Goal: Task Accomplishment & Management: Contribute content

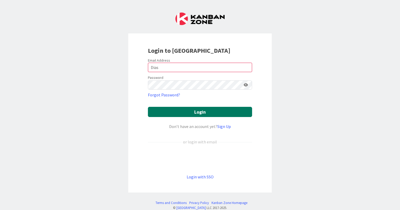
click at [178, 109] on button "Login" at bounding box center [200, 112] width 104 height 10
click at [199, 112] on button "Login" at bounding box center [200, 112] width 104 height 10
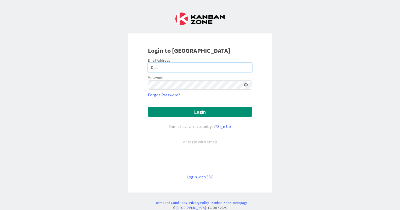
click at [183, 66] on input "Dias" at bounding box center [200, 67] width 104 height 9
click at [189, 62] on div "Email Address" at bounding box center [200, 60] width 104 height 5
drag, startPoint x: 175, startPoint y: 67, endPoint x: 148, endPoint y: 66, distance: 26.9
click at [148, 66] on input "Dias" at bounding box center [200, 67] width 104 height 9
type input "luis.m.dias@igfej.mj.pt"
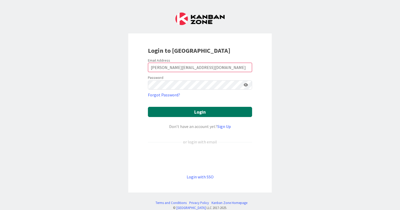
click at [178, 114] on button "Login" at bounding box center [200, 112] width 104 height 10
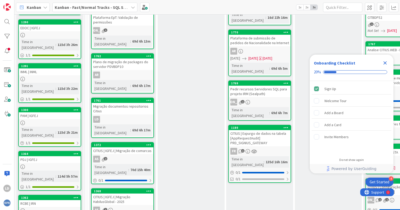
click at [253, 179] on div "In Process Add Card... 1934 Upgrade SQLS ERVER Servidor EASYVISTA 08/25/2025 08…" at bounding box center [259, 159] width 67 height 492
drag, startPoint x: 248, startPoint y: 171, endPoint x: 236, endPoint y: 173, distance: 12.6
click at [236, 173] on div "In Process Add Card... 1934 Upgrade SQLS ERVER Servidor EASYVISTA 08/25/2025 08…" at bounding box center [259, 159] width 67 height 492
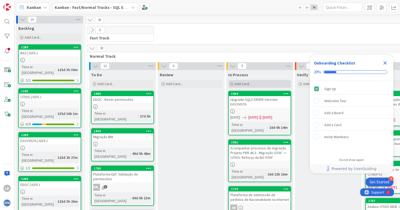
click at [247, 85] on span "Add Card..." at bounding box center [242, 84] width 17 height 5
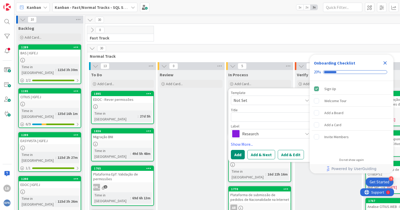
type textarea "x"
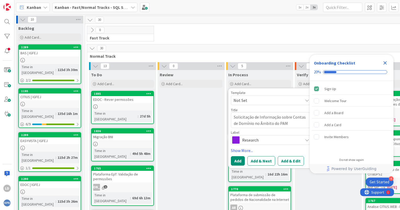
type textarea "Solicitação de Informação sobre Contas de Domínio no Âmbito do PAM"
click at [264, 139] on span "Research" at bounding box center [271, 139] width 58 height 7
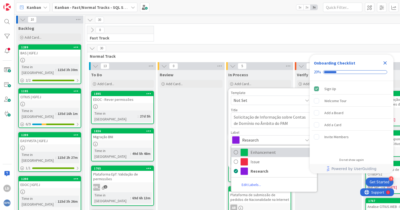
click at [264, 151] on span "Enhancement" at bounding box center [282, 153] width 64 height 8
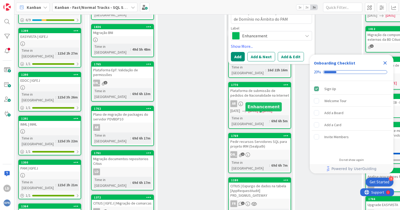
scroll to position [105, 0]
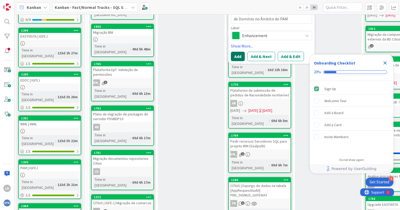
click at [238, 55] on button "Add" at bounding box center [238, 56] width 14 height 9
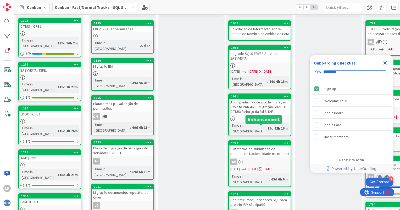
scroll to position [0, 0]
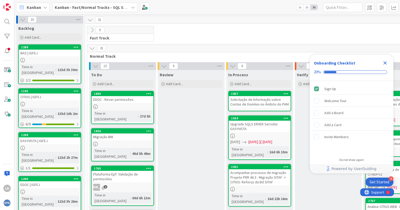
click at [253, 105] on div "Solicitação de Informação sobre Contas de Domínio no Âmbito do PAM" at bounding box center [260, 102] width 62 height 12
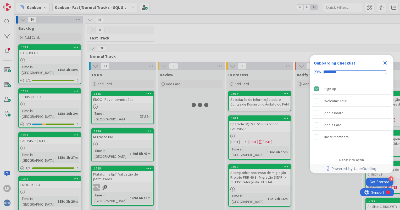
click at [253, 105] on div at bounding box center [200, 105] width 400 height 210
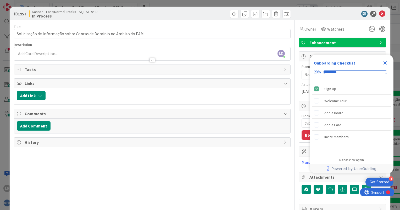
click at [384, 65] on icon "Close Checklist" at bounding box center [385, 63] width 6 height 6
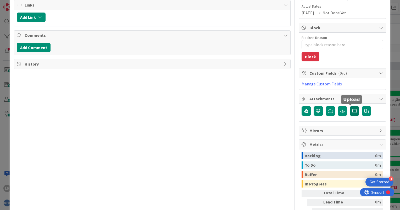
click at [351, 110] on icon at bounding box center [353, 111] width 5 height 4
click at [349, 106] on input "file" at bounding box center [349, 106] width 0 height 0
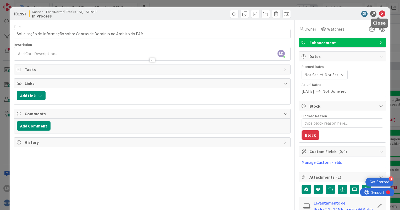
click at [379, 15] on icon at bounding box center [382, 14] width 6 height 6
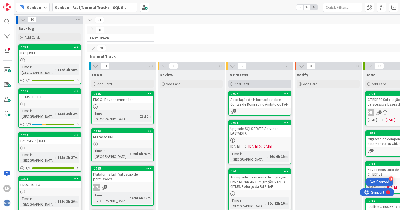
click at [233, 83] on icon at bounding box center [231, 84] width 3 height 3
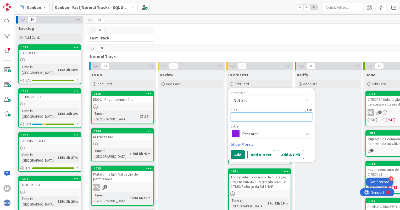
type textarea "x"
type textarea "M"
type textarea "x"
type textarea "MI"
type textarea "x"
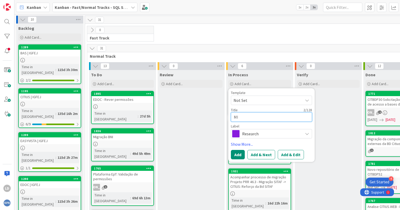
type textarea "MIg"
type textarea "x"
type textarea "MIgr"
type textarea "x"
type textarea "MIgra"
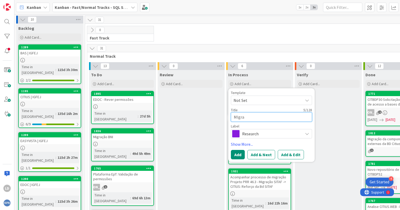
type textarea "x"
type textarea "MIgrac"
type textarea "x"
type textarea "MIgraca"
type textarea "x"
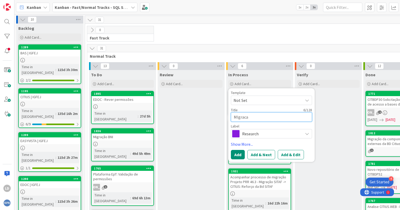
type textarea "MIgracao"
type textarea "x"
type textarea "MIgracao"
type textarea "x"
type textarea "MIgracao R"
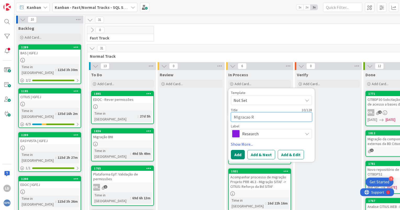
type textarea "x"
type textarea "MIgracao RC"
type textarea "x"
type textarea "MIgracao RCB"
type textarea "x"
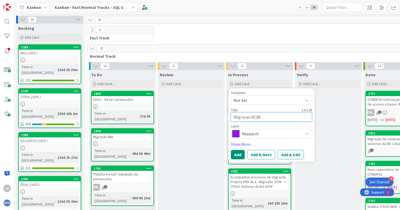
type textarea "MIgracao RCBE"
click at [252, 133] on span "Research" at bounding box center [271, 133] width 58 height 7
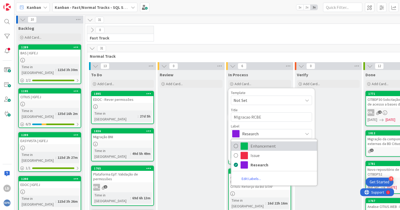
click at [254, 147] on span "Enhancement" at bounding box center [282, 146] width 64 height 8
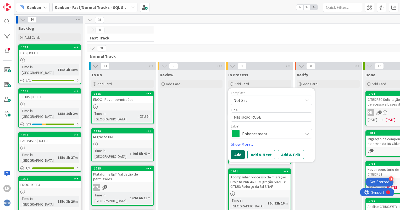
click at [243, 153] on button "Add" at bounding box center [238, 154] width 14 height 9
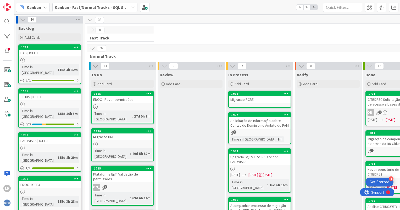
click at [247, 103] on link "1958 MIgracao RCBE" at bounding box center [259, 99] width 63 height 17
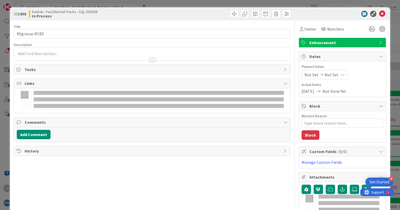
type textarea "x"
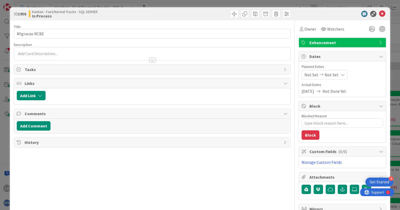
click at [91, 50] on div at bounding box center [152, 53] width 276 height 13
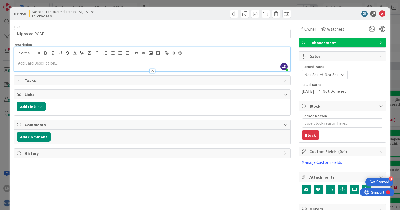
click at [28, 62] on p at bounding box center [152, 63] width 271 height 6
click at [72, 65] on p at bounding box center [152, 63] width 271 height 6
click at [50, 64] on p at bounding box center [152, 63] width 271 height 6
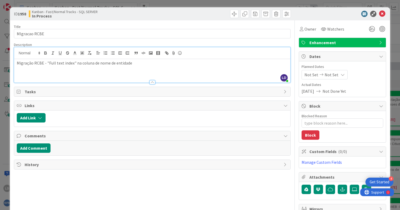
drag, startPoint x: 72, startPoint y: 81, endPoint x: 70, endPoint y: 78, distance: 3.4
click at [72, 81] on div at bounding box center [152, 79] width 276 height 5
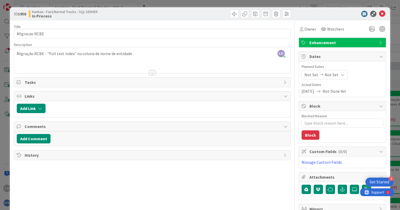
click at [64, 66] on div at bounding box center [152, 66] width 276 height 13
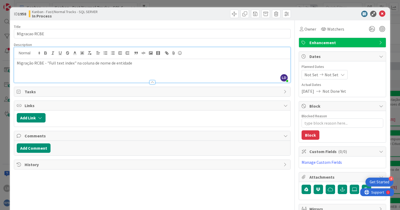
click at [135, 65] on p "Migração RCBE - "Full text index" na coluna de nome de entidade" at bounding box center [152, 63] width 271 height 6
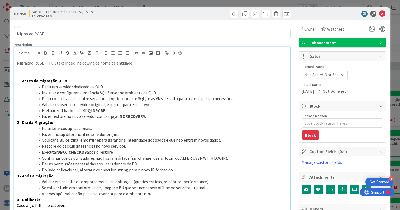
scroll to position [15, 0]
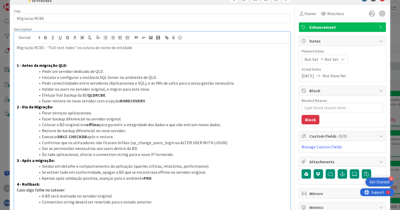
click at [284, 24] on div "Title 13 / 128 MIgracao RCBE Description LD Luís Dias just joined Migração RCBE…" at bounding box center [152, 157] width 276 height 304
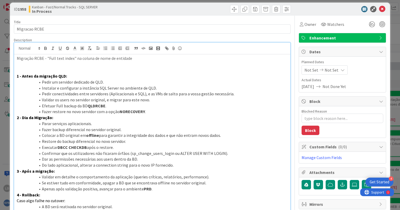
scroll to position [0, 0]
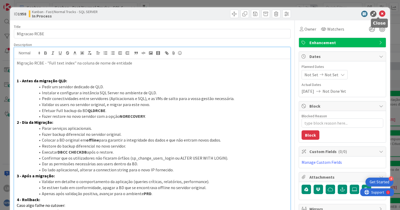
click at [379, 15] on icon at bounding box center [382, 14] width 6 height 6
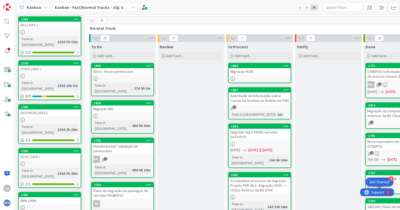
scroll to position [26, 0]
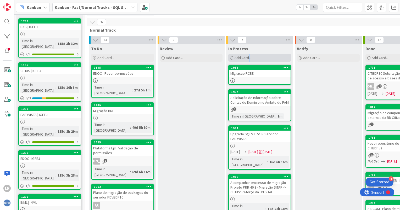
click at [248, 59] on span "Add Card..." at bounding box center [242, 57] width 17 height 5
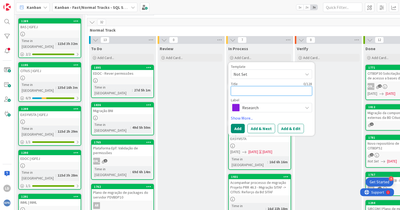
type textarea "x"
type textarea "o"
type textarea "x"
type textarea "op"
type textarea "x"
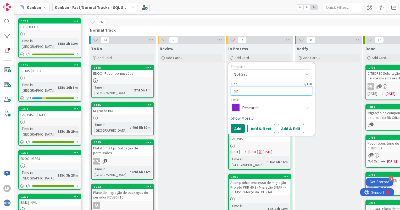
type textarea "opi"
type textarea "x"
type textarea "opia"
type textarea "x"
type textarea "opia"
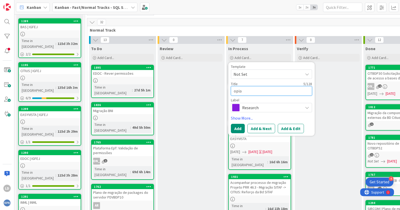
type textarea "x"
type textarea "opia d"
type textarea "x"
type textarea "opia da"
type textarea "x"
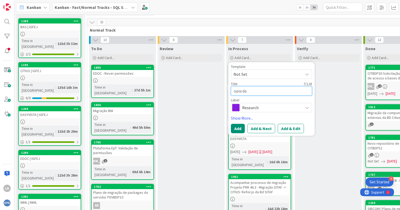
type textarea "opia d"
type textarea "x"
type textarea "opia"
type textarea "x"
type textarea "opia"
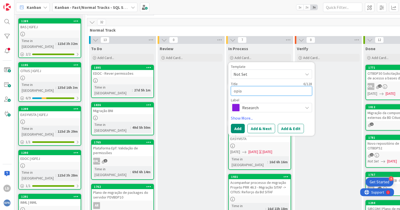
type textarea "x"
type textarea "opi"
type textarea "x"
type textarea "op"
type textarea "x"
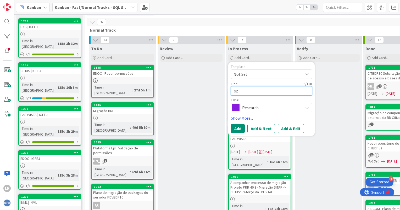
type textarea "o"
type textarea "x"
type textarea "C"
type textarea "x"
type textarea "Ci"
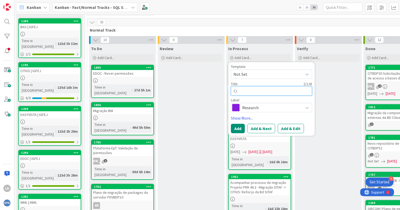
type textarea "x"
type textarea "Cit"
type textarea "x"
type textarea "Citi"
type textarea "x"
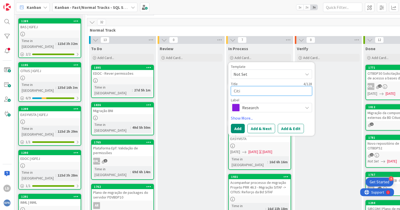
type textarea "Citiu"
type textarea "x"
type textarea "Citius"
type textarea "x"
type textarea "Citius"
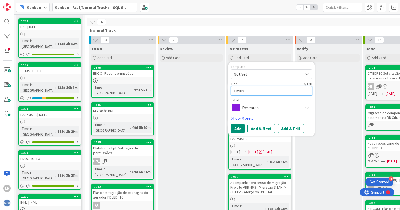
type textarea "x"
type textarea "Citius -"
type textarea "x"
type textarea "Citius -"
type textarea "x"
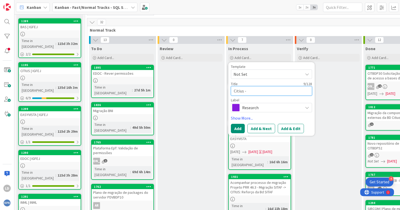
type textarea "Citius - c"
type textarea "x"
type textarea "Citius - cp"
type textarea "x"
type textarea "Citius - c"
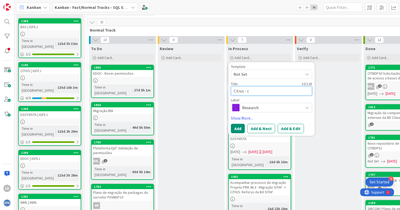
type textarea "x"
type textarea "Citius - co"
type textarea "x"
type textarea "Citius - cop"
type textarea "x"
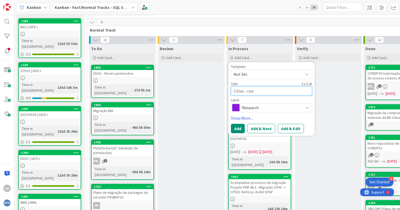
type textarea "Citius - copi"
type textarea "x"
type textarea "Citius - copia"
type textarea "x"
type textarea "Citius - copia"
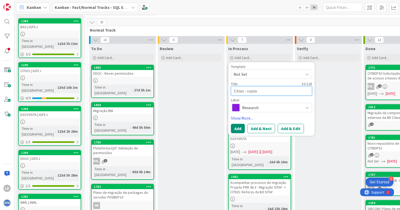
type textarea "x"
type textarea "Citius - copia d"
type textarea "x"
type textarea "Citius - copia de"
type textarea "x"
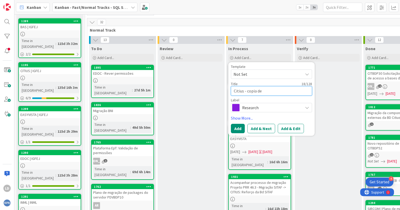
type textarea "Citius - copia de d"
type textarea "x"
type textarea "Citius - copia de da"
type textarea "x"
type textarea "Citius - copia de dado"
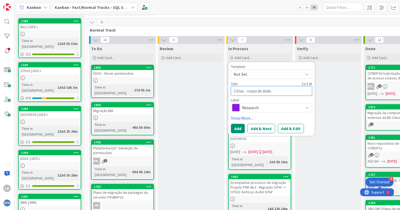
type textarea "x"
type textarea "Citius - copia de dados"
click at [263, 90] on textarea "Citius - copia de dados" at bounding box center [271, 90] width 81 height 9
type textarea "x"
type textarea "Citius - copia de bdados"
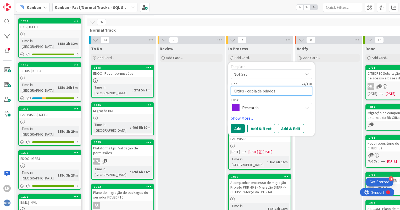
type textarea "x"
type textarea "Citius - copia de badados"
type textarea "x"
type textarea "Citius - copia de basdados"
type textarea "x"
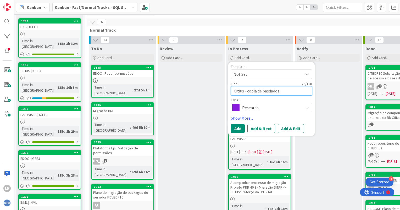
type textarea "Citius - copia de basedados"
type textarea "x"
type textarea "Citius - copia de base dados"
type textarea "x"
type textarea "Citius - copia de base ddados"
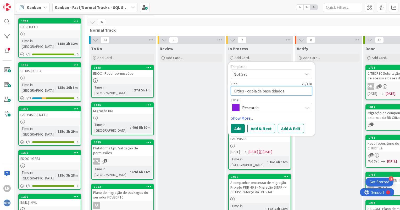
type textarea "x"
type textarea "Citius - copia de base dados"
type textarea "x"
type textarea "Citius - copia de basedados"
type textarea "x"
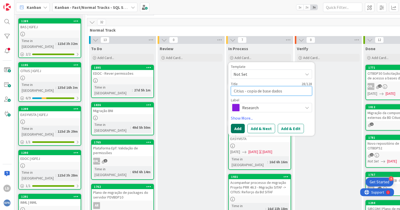
type textarea "Citius - copia de base dados"
click at [237, 126] on button "Add" at bounding box center [238, 128] width 14 height 9
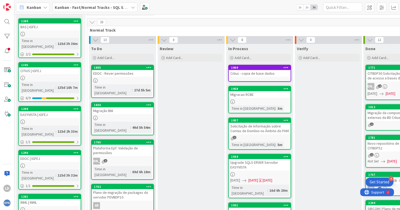
click at [245, 74] on div "Citius - copia de base dados" at bounding box center [260, 73] width 62 height 7
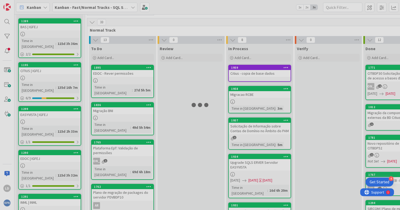
click at [245, 74] on div at bounding box center [200, 105] width 400 height 210
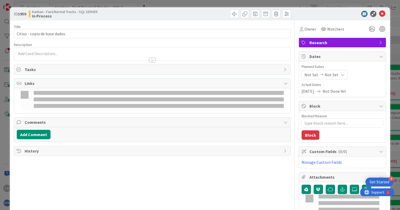
type textarea "x"
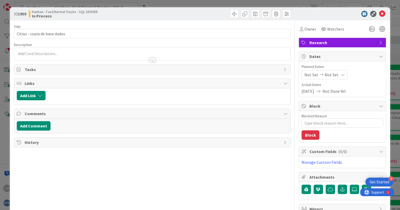
click at [40, 51] on div at bounding box center [152, 53] width 276 height 13
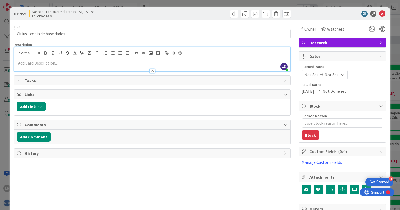
click at [34, 62] on p at bounding box center [152, 63] width 271 height 6
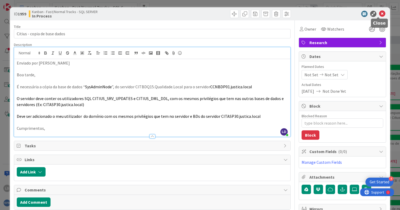
click at [379, 15] on icon at bounding box center [382, 14] width 6 height 6
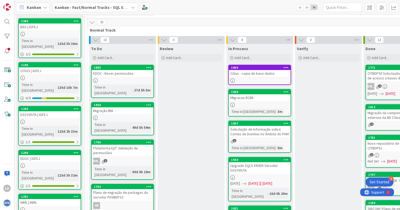
click at [132, 7] on icon at bounding box center [133, 7] width 4 height 4
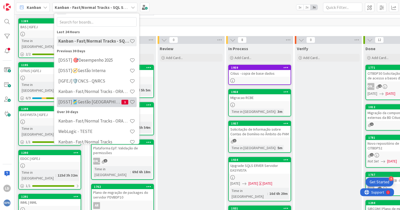
scroll to position [17, 0]
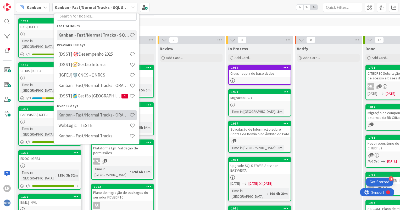
click at [98, 113] on h4 "Kanban - Fast/Normal Tracks - ORACLE WEBLOGIC" at bounding box center [93, 115] width 71 height 5
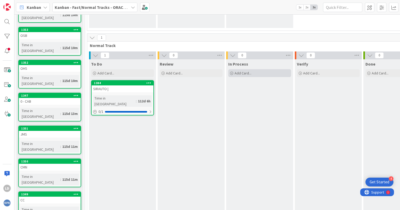
click at [237, 74] on span "Add Card..." at bounding box center [242, 73] width 17 height 5
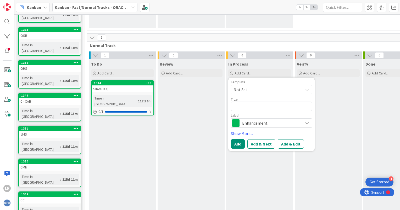
type textarea "x"
type textarea "I"
type textarea "x"
type textarea "IN"
type textarea "x"
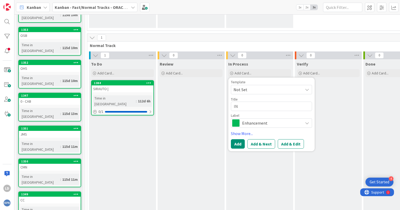
type textarea "INP"
type textarea "x"
type textarea "INPI"
type textarea "x"
type textarea "INPI-"
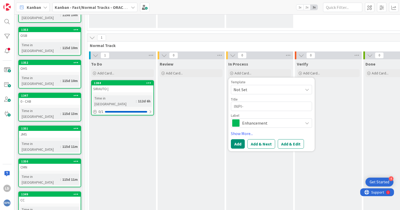
type textarea "x"
type textarea "INPI-"
type textarea "x"
type textarea "INPI- A"
type textarea "x"
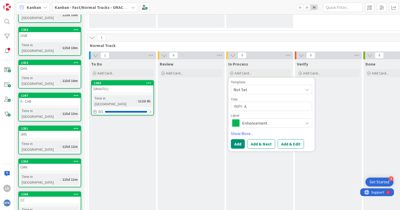
type textarea "INPI- AG"
type textarea "x"
type textarea "INPI- AGU"
type textarea "x"
type textarea "INPI- AGUA"
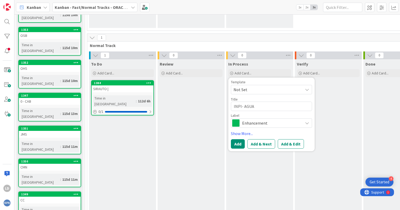
type textarea "x"
type textarea "INPI- AGUAR"
type textarea "x"
type textarea "INPI- AGUARD"
type textarea "x"
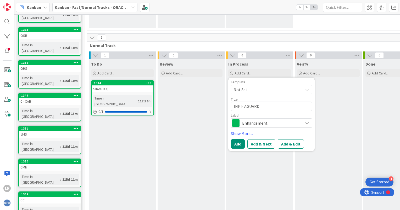
type textarea "INPI- AGUARDA"
type textarea "x"
type textarea "INPI- AGUARDA"
type textarea "x"
type textarea "INPI- AGUARDA"
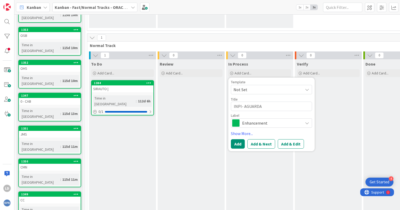
type textarea "x"
type textarea "INPI- AGUARD"
type textarea "x"
type textarea "INPI- AGUAR"
type textarea "x"
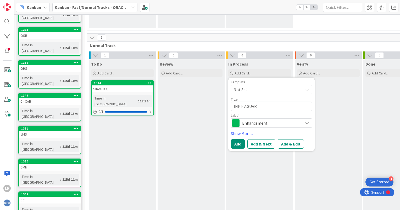
type textarea "INPI- AGUA"
type textarea "x"
type textarea "INPI- AGU"
type textarea "x"
type textarea "INPI- AG"
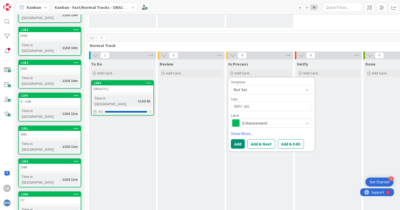
type textarea "x"
type textarea "INPI- A"
type textarea "x"
type textarea "INPI- Ag"
type textarea "x"
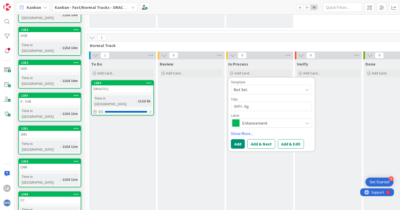
type textarea "INPI- Agu"
type textarea "x"
type textarea "INPI- Agua"
type textarea "x"
type textarea "INPI- Aguar"
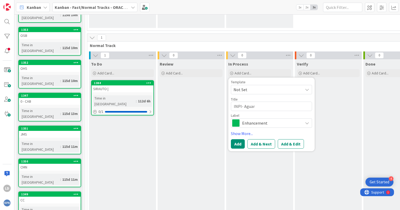
type textarea "x"
type textarea "INPI- Aguard"
type textarea "x"
type textarea "INPI- Aguarda"
type textarea "x"
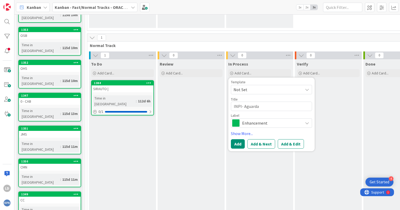
type textarea "INPI- Aguarda"
type textarea "x"
type textarea "INPI- Aguarda r"
type textarea "x"
type textarea "INPI- Aguarda re"
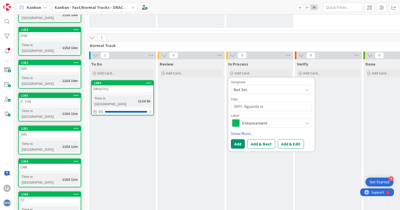
type textarea "x"
type textarea "INPI- Aguarda rep"
type textarea "x"
type textarea "INPI- Aguarda reps"
type textarea "x"
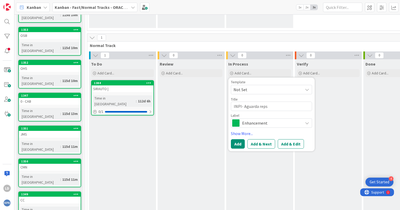
type textarea "INPI- Aguarda rep"
type textarea "x"
type textarea "INPI- Aguarda re"
type textarea "x"
type textarea "INPI- Aguarda res"
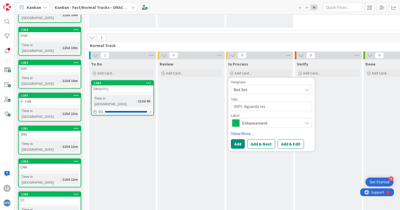
type textarea "x"
type textarea "INPI- Aguarda resp"
type textarea "x"
type textarea "INPI- Aguarda respos"
type textarea "x"
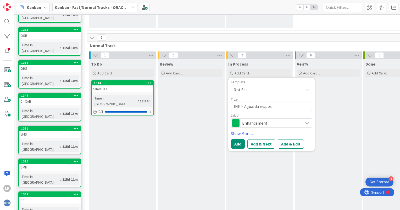
type textarea "INPI- Aguarda respost"
click at [259, 124] on span "Enhancement" at bounding box center [271, 122] width 58 height 7
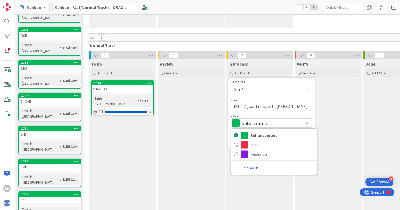
click at [282, 79] on div "Template Not Set Title 35 / 128 INPI- Aguarda resposta José Mascate Label Enhan…" at bounding box center [271, 115] width 86 height 74
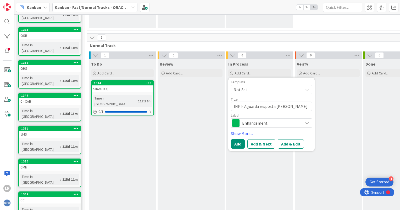
click at [281, 89] on span "Not Set" at bounding box center [265, 89] width 65 height 7
click at [239, 145] on button "Add" at bounding box center [238, 143] width 14 height 9
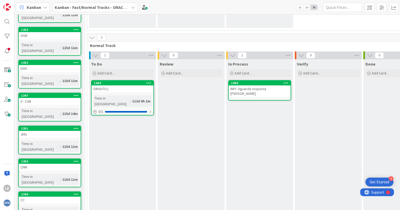
click at [249, 89] on div "INPI- Aguarda resposta José Mascate" at bounding box center [260, 92] width 62 height 12
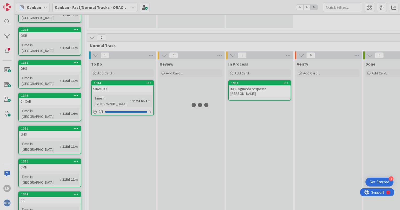
click at [249, 89] on div at bounding box center [200, 105] width 400 height 210
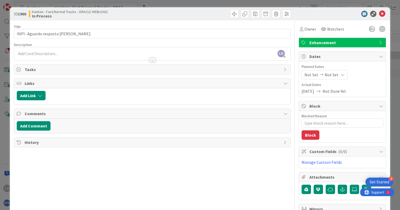
click at [43, 51] on div "LD [PERSON_NAME] just joined" at bounding box center [152, 53] width 276 height 13
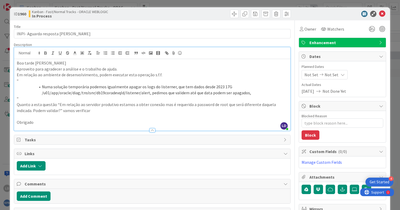
drag, startPoint x: 305, startPoint y: 16, endPoint x: 315, endPoint y: 15, distance: 9.7
click at [306, 16] on div at bounding box center [339, 14] width 93 height 6
click at [379, 15] on icon at bounding box center [382, 14] width 6 height 6
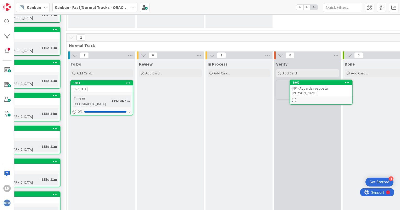
scroll to position [94, 25]
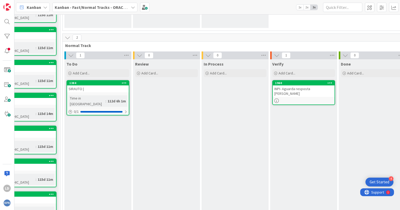
click at [140, 36] on div "2" at bounding box center [234, 38] width 345 height 8
click at [133, 5] on icon at bounding box center [133, 7] width 4 height 4
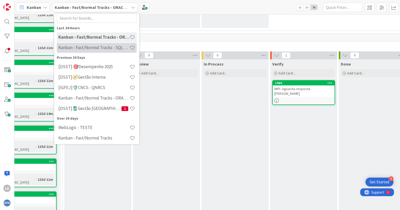
click at [102, 46] on h4 "Kanban - Fast/Normal Tracks - SQL SERVER" at bounding box center [93, 47] width 71 height 5
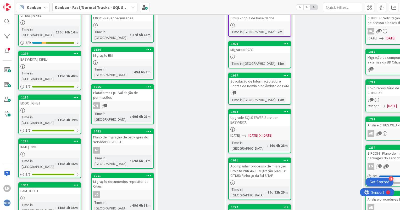
scroll to position [26, 0]
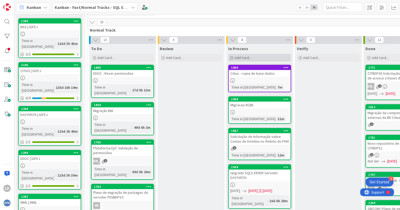
click at [246, 54] on div "Add Card..." at bounding box center [259, 58] width 63 height 8
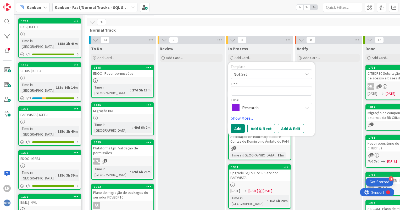
click at [249, 106] on span "Research" at bounding box center [271, 107] width 58 height 7
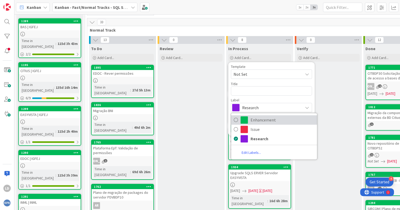
click at [246, 116] on span at bounding box center [243, 119] width 7 height 7
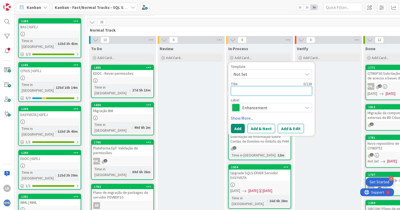
click at [243, 91] on textarea at bounding box center [271, 90] width 81 height 9
paste textarea "Discrepância servidor SQL."
click at [245, 126] on div "Add Add & Next Add & Edit" at bounding box center [271, 128] width 81 height 9
click at [240, 126] on button "Add" at bounding box center [238, 128] width 14 height 9
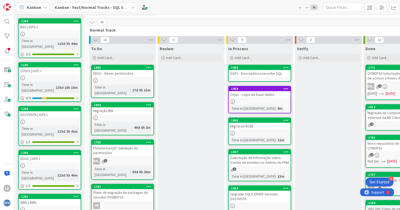
click at [242, 73] on div "DGPJ - Discrepância servidor SQL." at bounding box center [260, 73] width 62 height 7
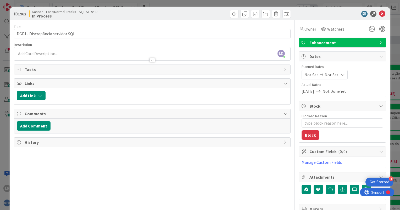
click at [41, 55] on div at bounding box center [152, 57] width 276 height 5
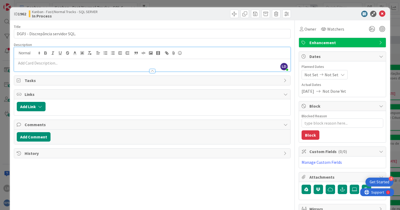
click at [39, 64] on p at bounding box center [152, 63] width 271 height 6
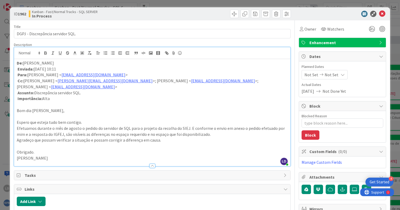
click at [256, 41] on div "Title 33 / 128 DGPJ - Discrepância servidor SQL. Description LD Luís Dias just …" at bounding box center [152, 168] width 276 height 297
click at [379, 15] on icon at bounding box center [382, 14] width 6 height 6
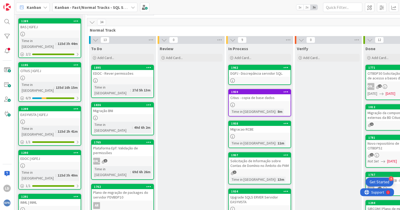
click at [256, 73] on div "DGPJ - Discrepância servidor SQL." at bounding box center [260, 73] width 62 height 7
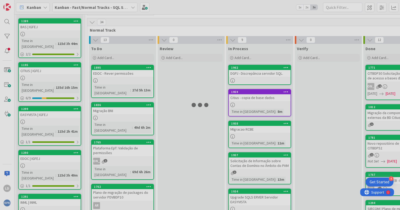
click at [256, 73] on div at bounding box center [200, 105] width 400 height 210
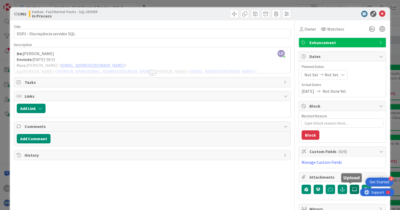
click at [351, 187] on icon at bounding box center [353, 189] width 5 height 4
click at [349, 185] on input "file" at bounding box center [349, 185] width 0 height 0
click at [351, 190] on icon at bounding box center [353, 189] width 5 height 4
click at [349, 185] on input "file" at bounding box center [349, 185] width 0 height 0
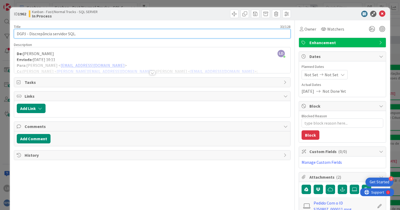
drag, startPoint x: 83, startPoint y: 33, endPoint x: 87, endPoint y: 33, distance: 3.9
click at [83, 33] on input "DGPJ - Discrepância servidor SQL." at bounding box center [152, 33] width 276 height 9
paste input "DJDBDP01.justica.local"
click at [76, 35] on input "DGPJ - Discrepância servidor SQL. DJDBDP01.justica.local" at bounding box center [152, 33] width 276 height 9
click at [75, 35] on input "DGPJ - Discrepância servidor SQL. - DJDBDP01.justica.local" at bounding box center [152, 33] width 276 height 9
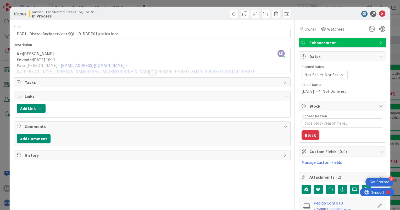
drag, startPoint x: 378, startPoint y: 12, endPoint x: 378, endPoint y: 14, distance: 2.7
click at [379, 13] on icon at bounding box center [382, 14] width 6 height 6
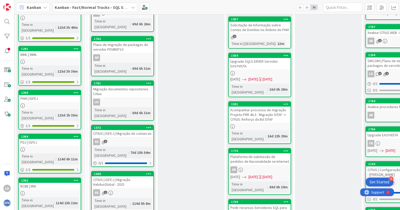
scroll to position [209, 0]
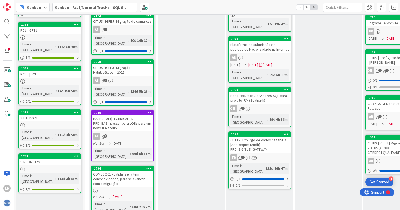
scroll to position [288, 0]
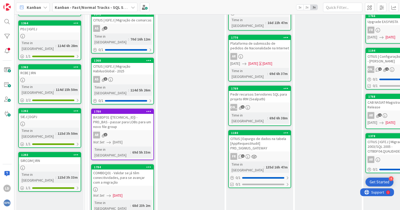
click at [259, 91] on div "Pedir recursos Servidores SQL para projeto IRM (Sealpath)" at bounding box center [260, 97] width 62 height 12
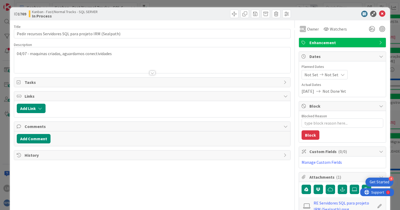
type textarea "x"
click at [39, 138] on button "Add Comment" at bounding box center [34, 138] width 34 height 9
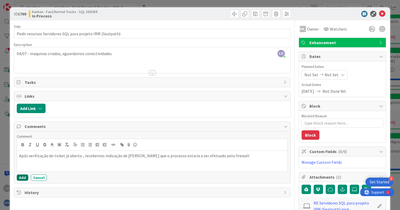
click at [21, 177] on button "Add" at bounding box center [23, 178] width 12 height 6
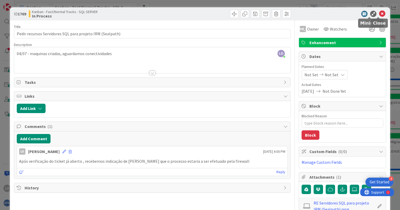
click at [379, 13] on icon at bounding box center [382, 14] width 6 height 6
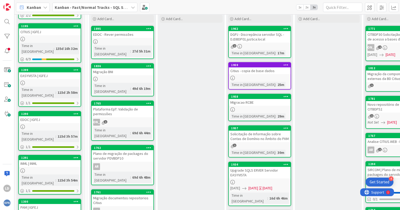
scroll to position [26, 0]
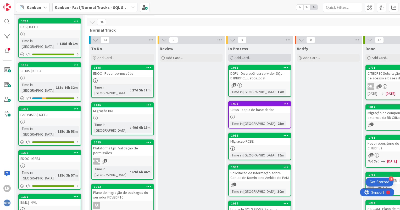
click at [236, 56] on span "Add Card..." at bounding box center [242, 57] width 17 height 5
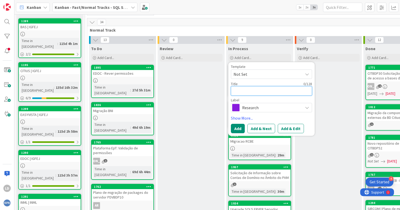
click at [264, 90] on textarea at bounding box center [271, 90] width 81 height 9
paste textarea "[Eucaris] Migrar Base de dados"
type textarea "x"
type textarea "[Eucaris] Migrar Base de dados"
click at [259, 104] on span "Research" at bounding box center [271, 107] width 58 height 7
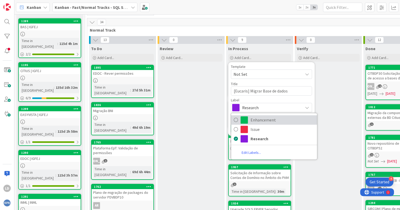
click at [256, 116] on span "Enhancement" at bounding box center [282, 120] width 64 height 8
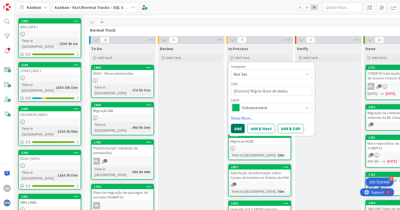
click at [238, 126] on button "Add" at bounding box center [238, 128] width 14 height 9
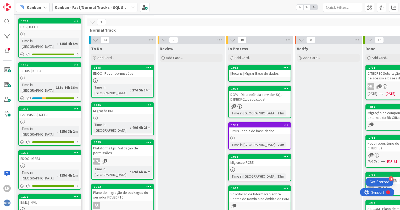
click at [253, 71] on div "[Eucaris] Migrar Base de dados" at bounding box center [260, 73] width 62 height 7
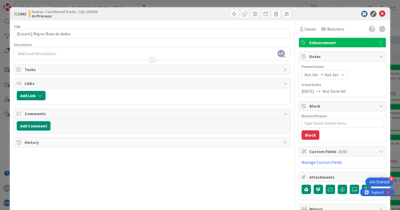
click at [49, 53] on div "LD [PERSON_NAME] just joined" at bounding box center [152, 53] width 276 height 13
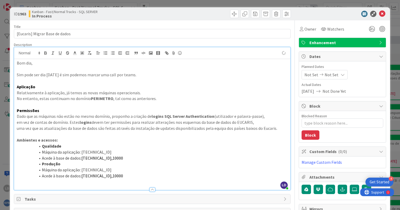
type textarea "x"
click at [268, 42] on div "Description" at bounding box center [152, 44] width 276 height 5
click at [304, 72] on span "Not Set" at bounding box center [311, 75] width 14 height 6
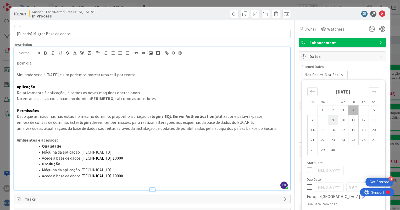
click at [327, 121] on td "9" at bounding box center [332, 120] width 10 height 10
type input "[DATE]"
type textarea "x"
click at [329, 118] on td "9" at bounding box center [332, 120] width 10 height 10
type input "[DATE]"
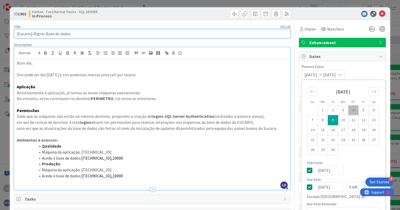
click at [249, 30] on input "[Eucaris] Migrar Base de dados" at bounding box center [152, 33] width 276 height 9
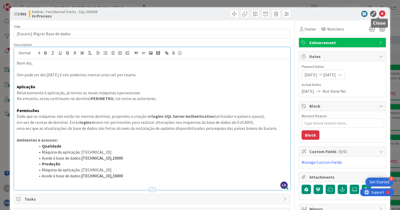
drag, startPoint x: 379, startPoint y: 14, endPoint x: 384, endPoint y: 15, distance: 5.2
click at [379, 14] on icon at bounding box center [382, 14] width 6 height 6
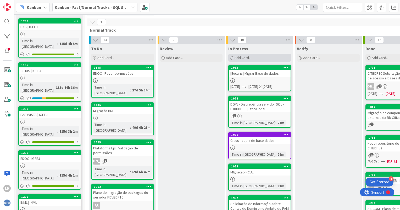
click at [244, 57] on span "Add Card..." at bounding box center [242, 57] width 17 height 5
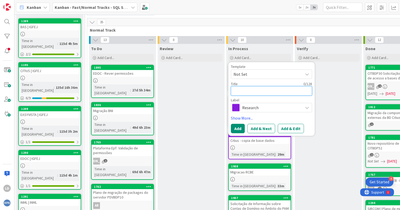
type textarea "x"
type textarea "A"
type textarea "x"
type textarea "Ar"
type textarea "x"
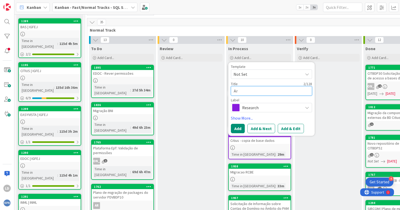
type textarea "Arq"
type textarea "x"
type textarea "Arqu"
type textarea "x"
type textarea "Arqur"
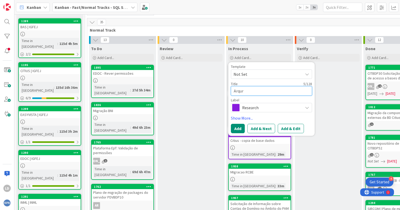
type textarea "x"
type textarea "Arquri"
type textarea "x"
type textarea "Arqur"
type textarea "x"
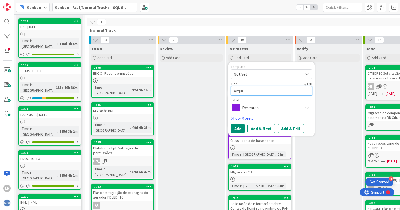
type textarea "Arqu"
type textarea "x"
type textarea "Arq"
type textarea "x"
type textarea "Arqu"
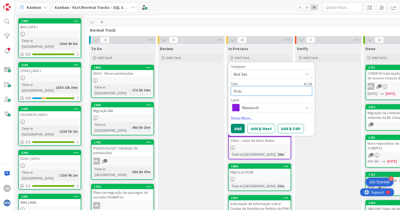
type textarea "x"
type textarea "Arqui"
type textarea "x"
type textarea "Arquiv"
type textarea "x"
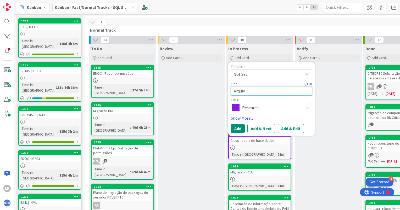
type textarea "Arquivo"
type textarea "x"
type textarea "Arquivo"
type textarea "x"
type textarea "Arquivo d"
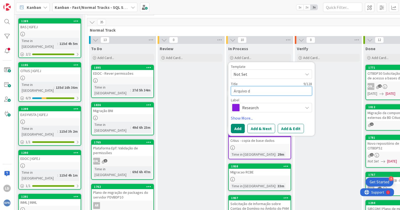
type textarea "x"
type textarea "Arquivo di"
type textarea "x"
type textarea "Arquivo dig"
type textarea "x"
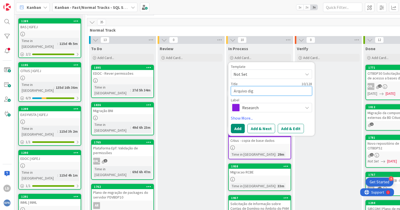
type textarea "Arquivo digi"
type textarea "x"
type textarea "Arquivo digit"
type textarea "x"
type textarea "Arquivo digita"
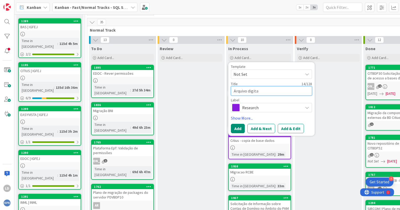
type textarea "x"
type textarea "Arquivo digital"
click at [249, 110] on span "Research" at bounding box center [271, 107] width 58 height 7
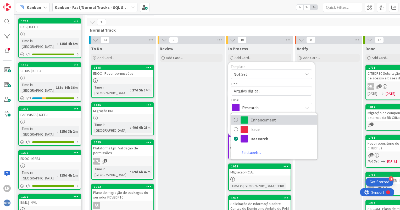
click at [250, 122] on link "Enhancement" at bounding box center [274, 119] width 86 height 9
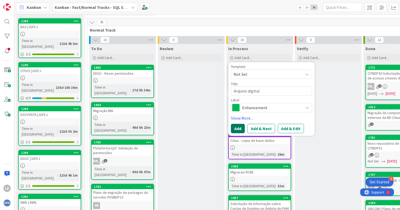
click at [243, 128] on button "Add" at bounding box center [238, 128] width 14 height 9
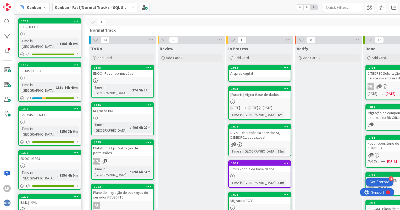
click at [246, 74] on div "Arquivo digital" at bounding box center [260, 73] width 62 height 7
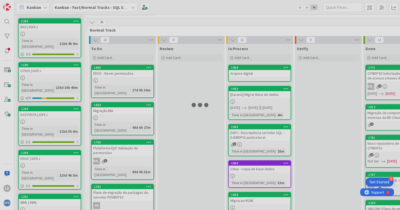
click at [246, 74] on div at bounding box center [200, 105] width 400 height 210
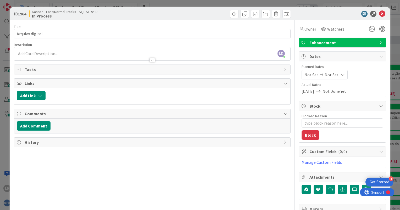
click at [118, 54] on div "LD [PERSON_NAME] just joined" at bounding box center [152, 53] width 276 height 13
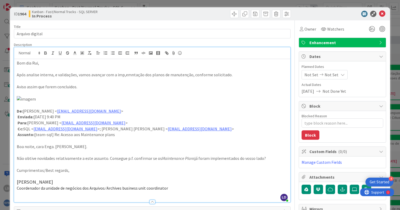
scroll to position [21, 0]
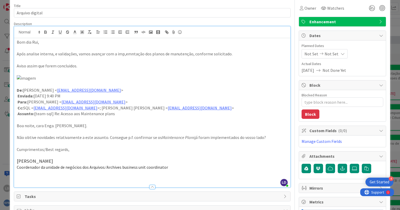
click at [264, 20] on div "Title 15 / 128 Arquivo digital Description LD [PERSON_NAME] just joined Bom dia…" at bounding box center [152, 147] width 276 height 297
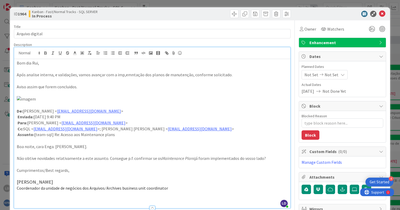
scroll to position [0, 0]
click at [300, 29] on div "Owner" at bounding box center [307, 29] width 16 height 6
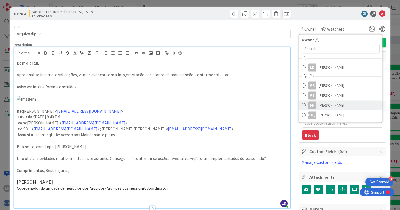
click at [325, 107] on span "[PERSON_NAME]" at bounding box center [330, 105] width 25 height 8
type textarea "x"
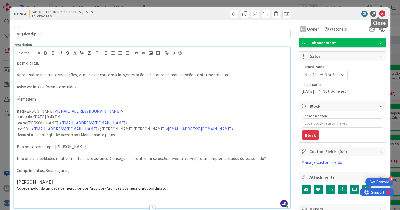
click at [379, 15] on icon at bounding box center [382, 14] width 6 height 6
